Goal: Transaction & Acquisition: Purchase product/service

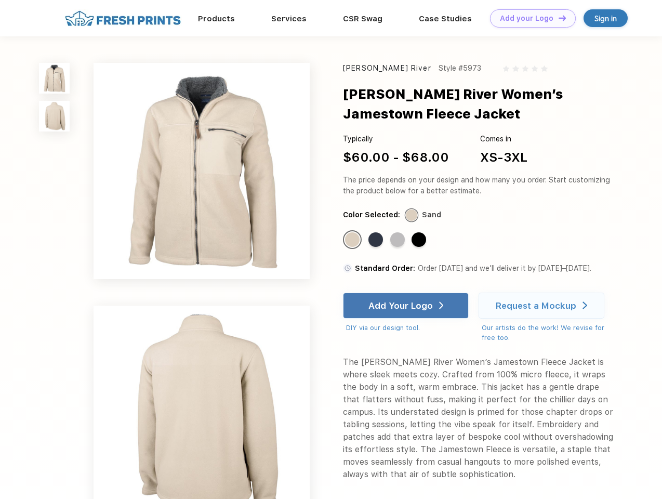
click at [529, 18] on link "Add your Logo Design Tool" at bounding box center [533, 18] width 86 height 18
click at [0, 0] on div "Design Tool" at bounding box center [0, 0] width 0 height 0
click at [557, 18] on link "Add your Logo Design Tool" at bounding box center [533, 18] width 86 height 18
click at [55, 78] on img at bounding box center [54, 78] width 31 height 31
click at [55, 116] on img at bounding box center [54, 116] width 31 height 31
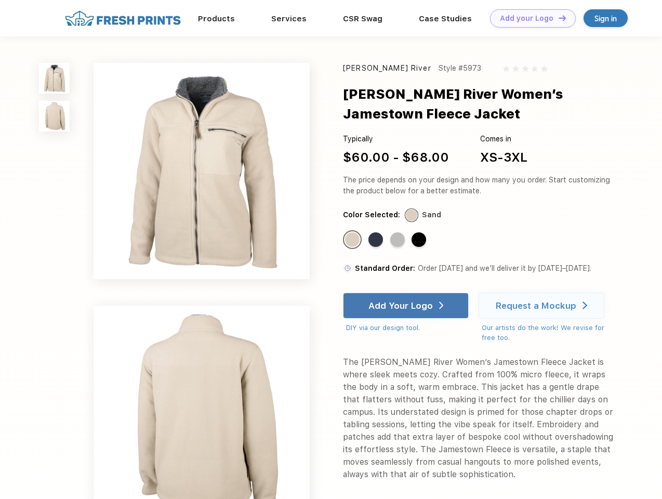
click at [353, 240] on div "Standard Color" at bounding box center [352, 239] width 15 height 15
click at [377, 240] on div "Standard Color" at bounding box center [375, 239] width 15 height 15
click at [398, 240] on div "Standard Color" at bounding box center [397, 239] width 15 height 15
click at [420, 240] on div "Standard Color" at bounding box center [418, 239] width 15 height 15
click at [407, 305] on div "Add Your Logo" at bounding box center [400, 305] width 64 height 10
